Goal: Task Accomplishment & Management: Use online tool/utility

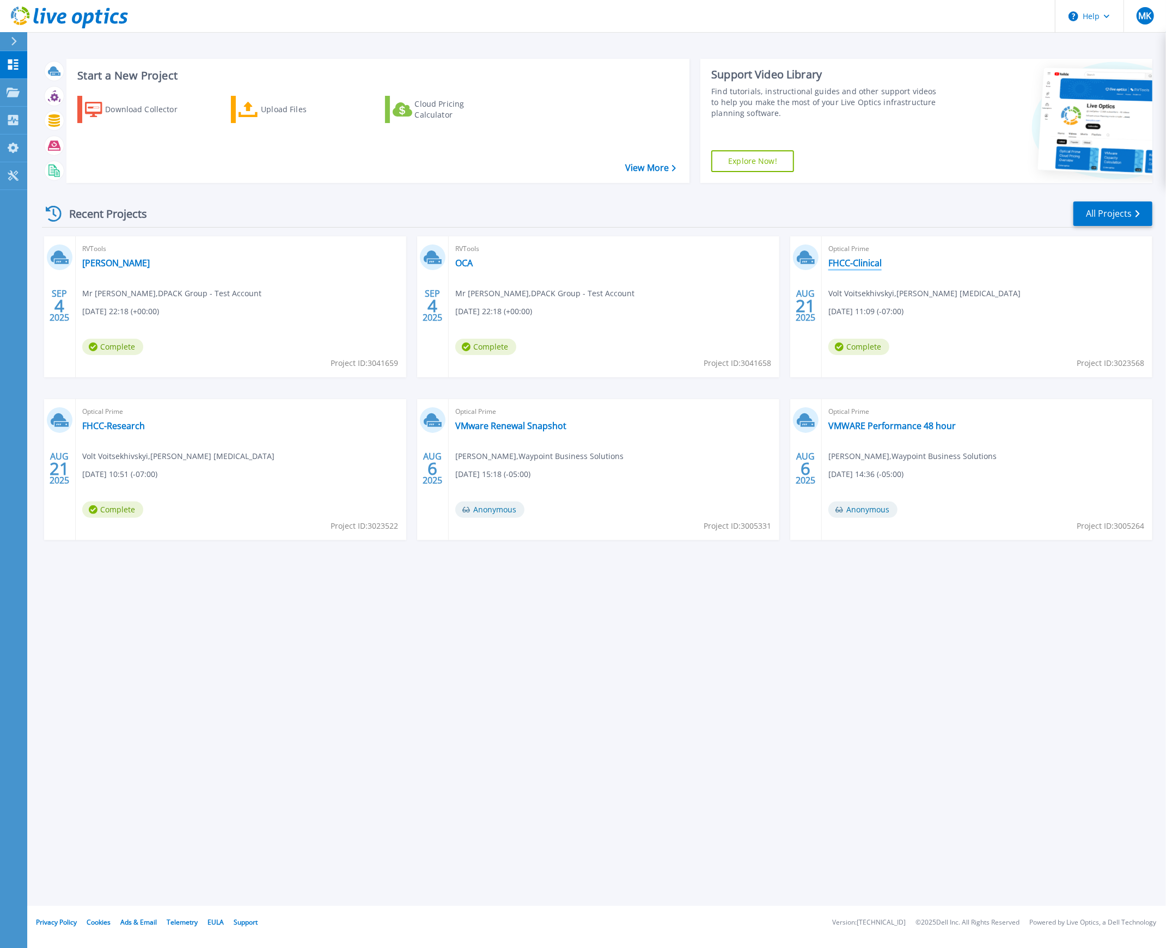
click at [850, 262] on link "FHCC-Clinical" at bounding box center [854, 263] width 53 height 11
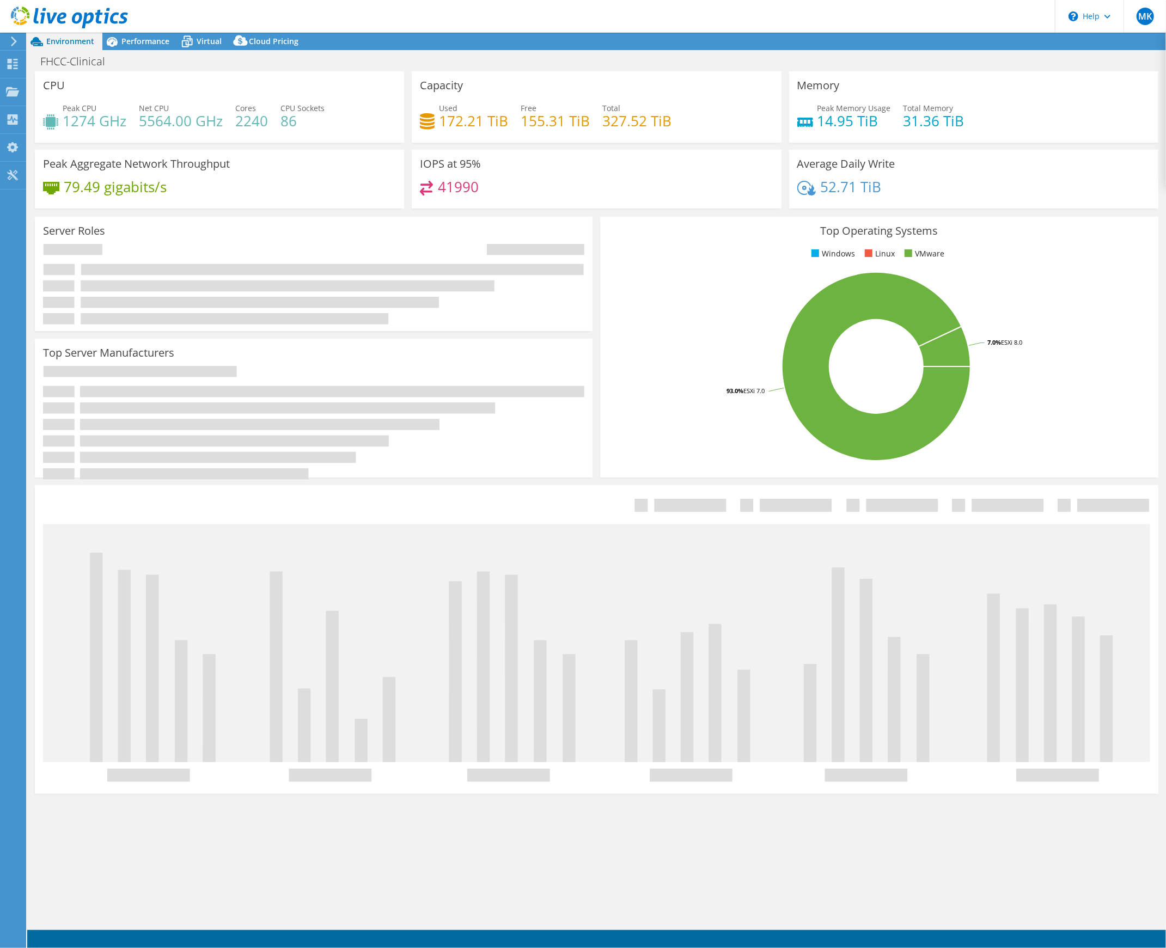
select select "USD"
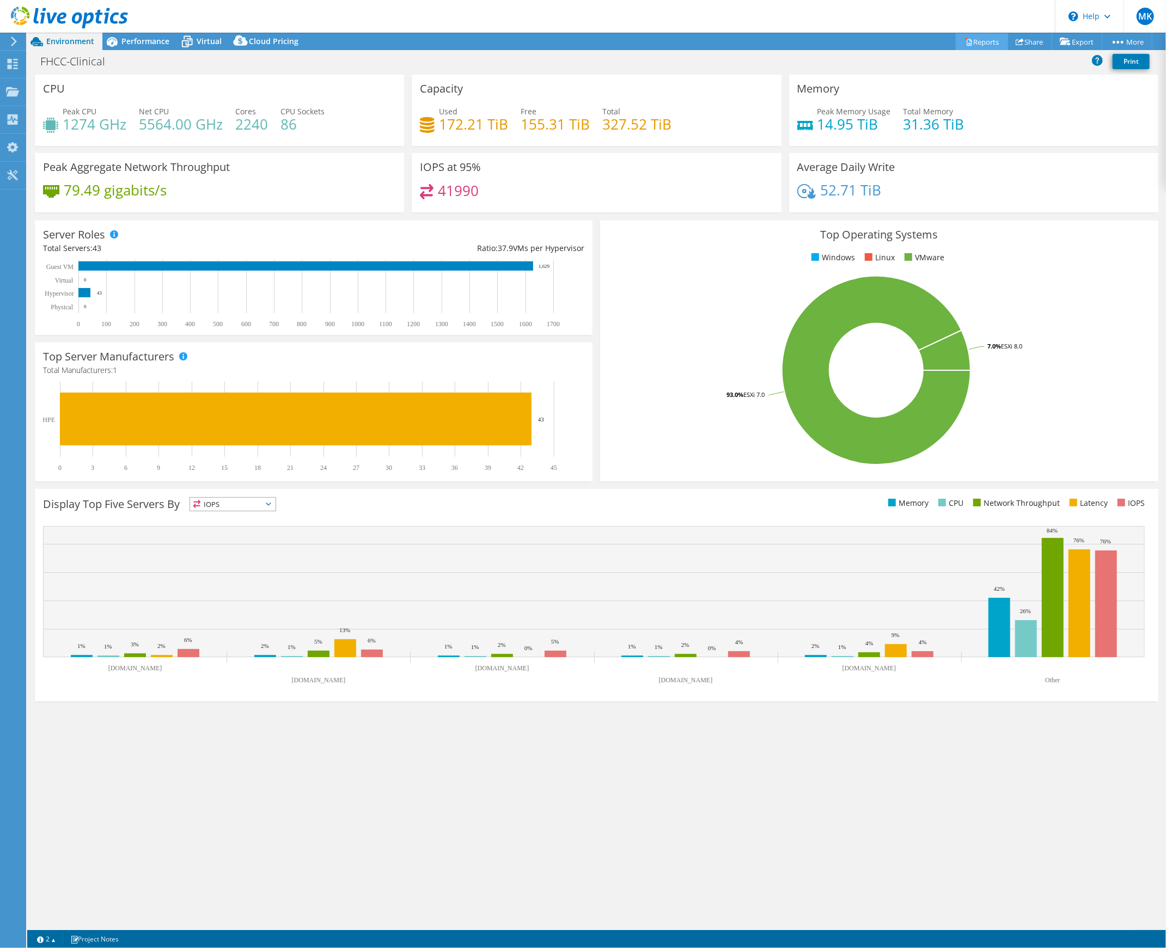
click at [972, 38] on link "Reports" at bounding box center [982, 41] width 52 height 17
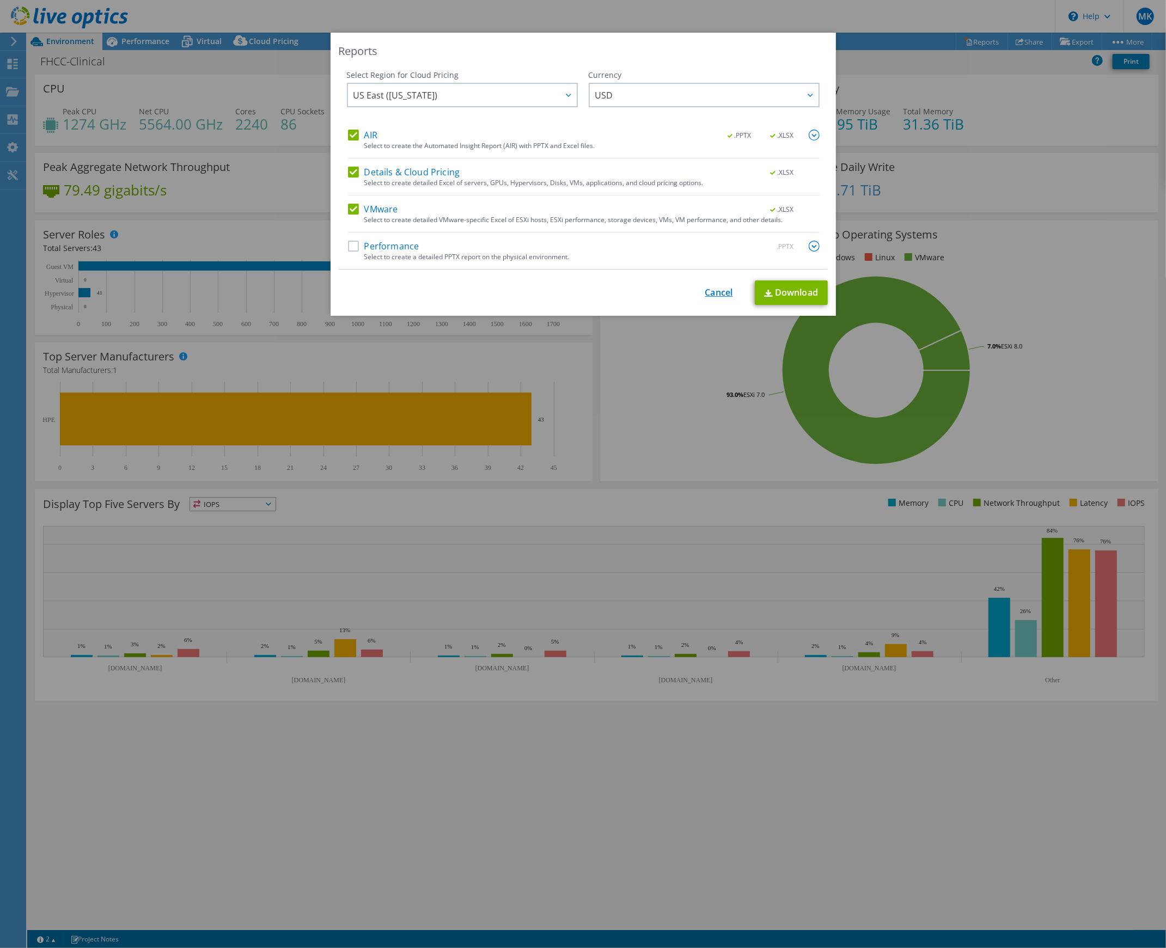
click at [713, 288] on link "Cancel" at bounding box center [719, 293] width 28 height 10
